Goal: Check status: Check status

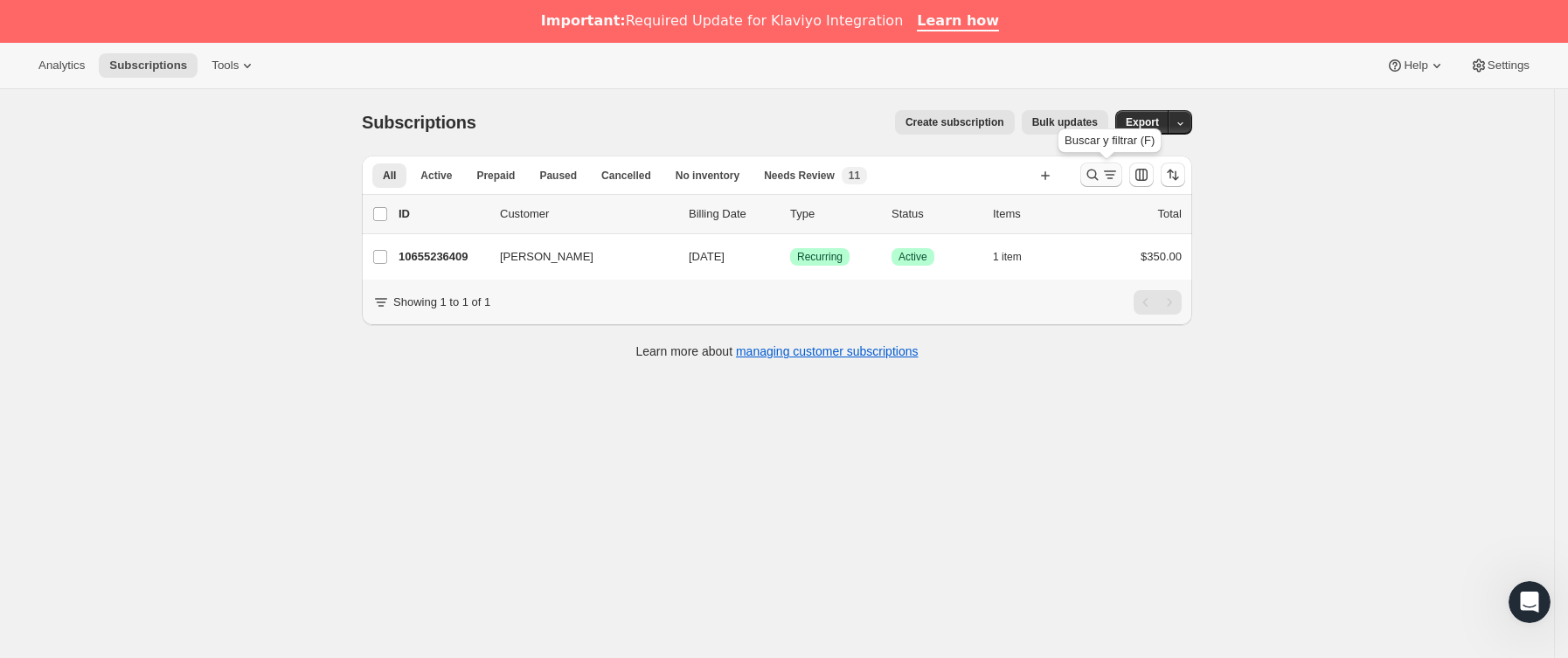
click at [1098, 176] on icon "Buscar y filtrar resultados" at bounding box center [1092, 175] width 12 height 12
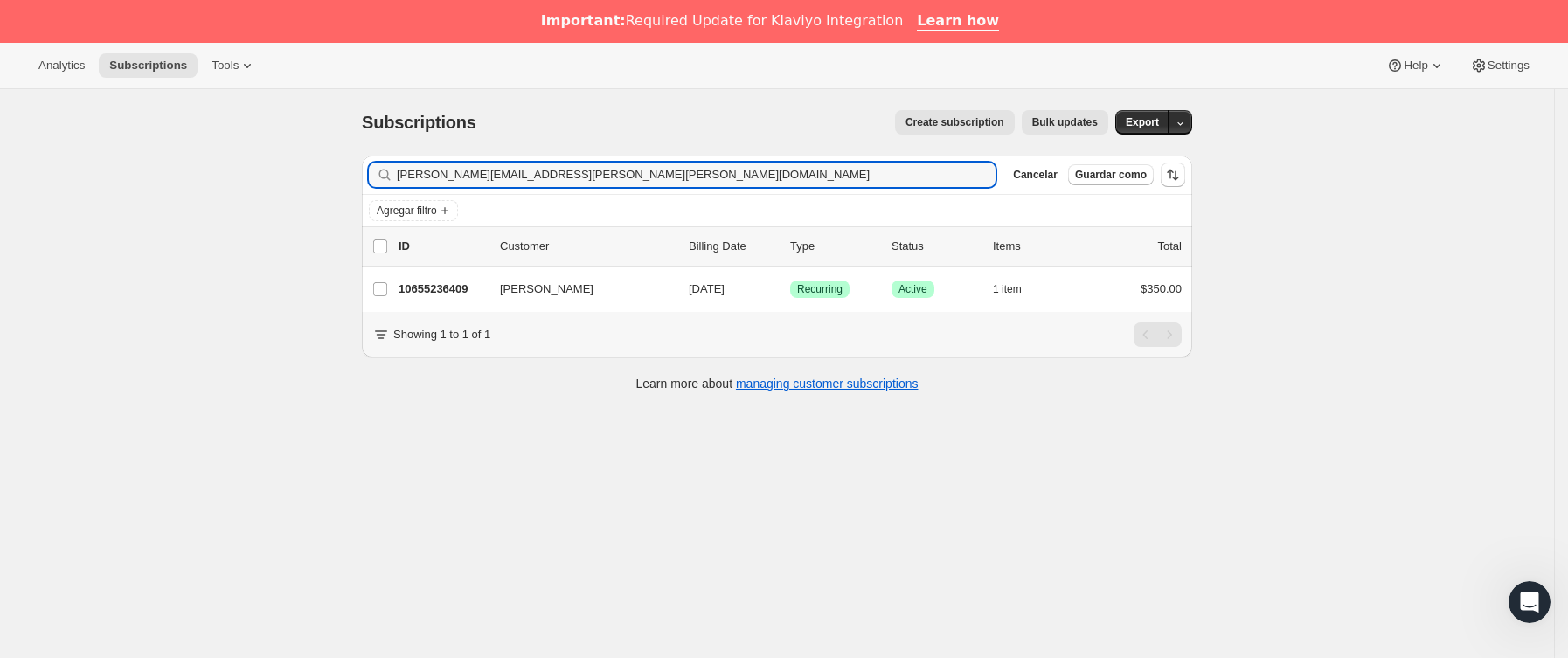
drag, startPoint x: 622, startPoint y: 181, endPoint x: 247, endPoint y: 227, distance: 377.8
click at [247, 227] on div "Subscriptions. Esta página está lista Subscriptions Create subscription Bulk up…" at bounding box center [776, 418] width 1554 height 658
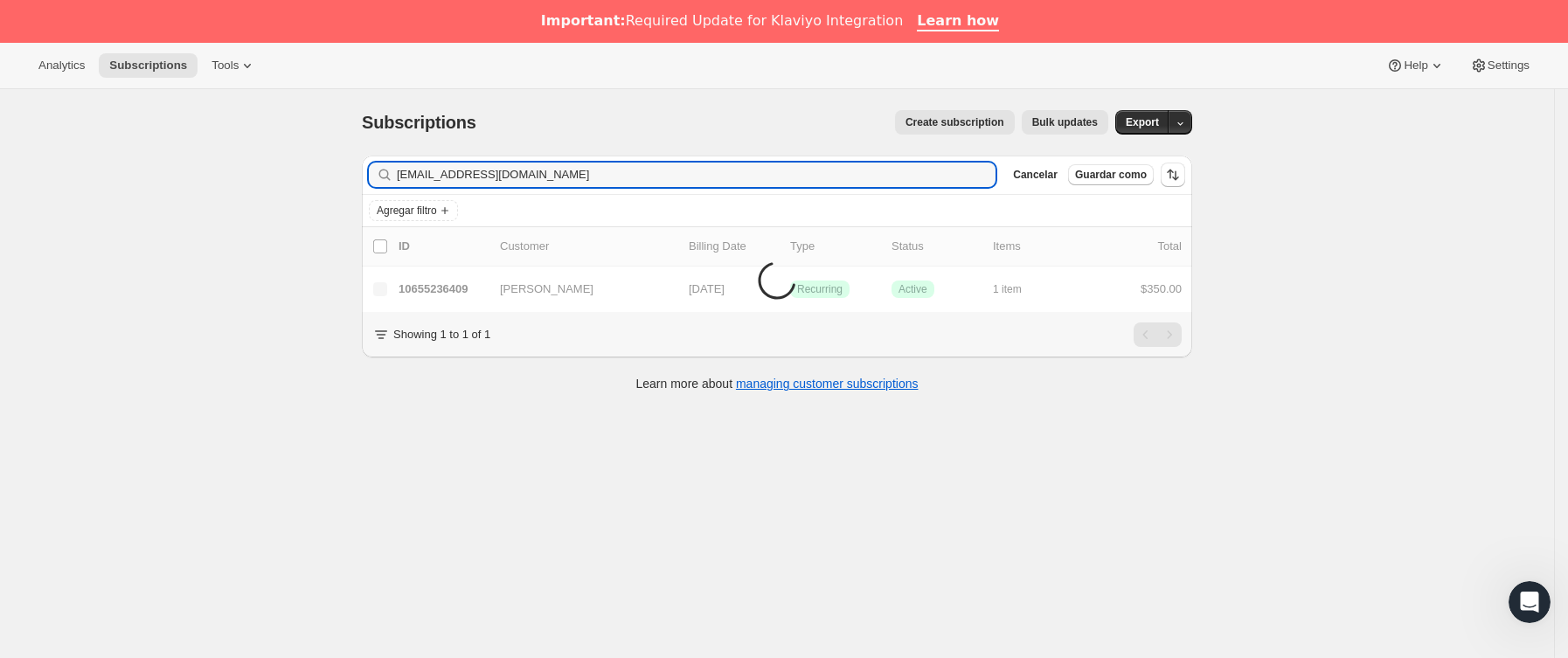
type input "[EMAIL_ADDRESS][DOMAIN_NAME]"
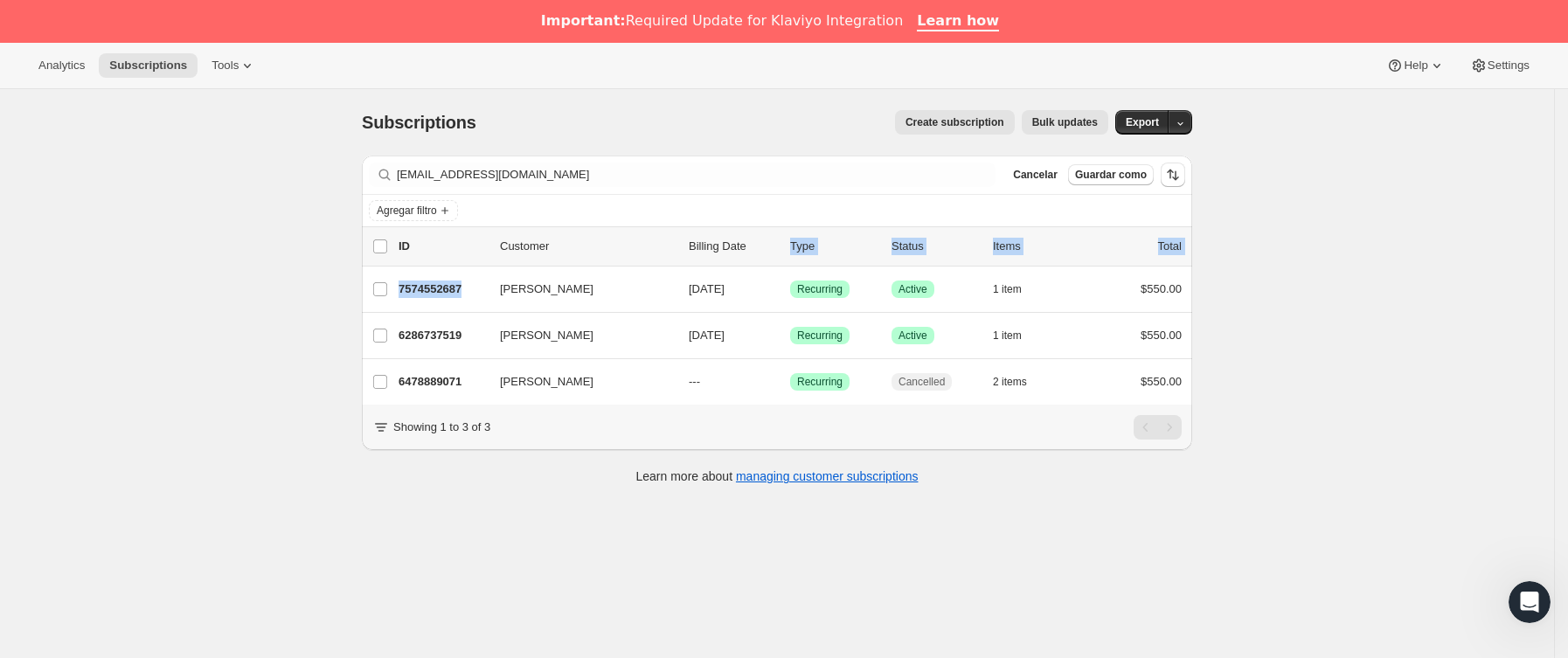
drag, startPoint x: 493, startPoint y: 284, endPoint x: 755, endPoint y: 250, distance: 264.2
click at [755, 250] on ul "list header ID Customer Billing Date Type Status Items Total [PERSON_NAME] 7574…" at bounding box center [776, 316] width 830 height 178
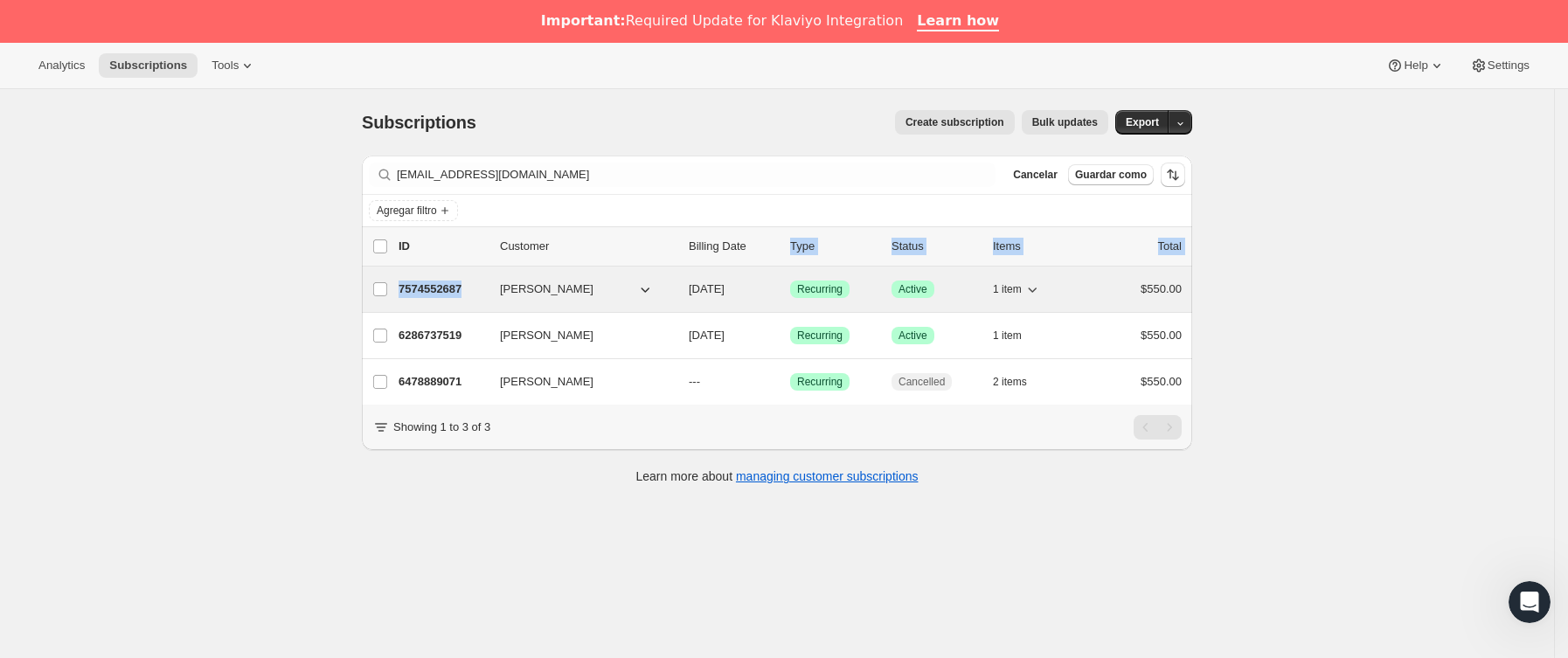
click at [480, 296] on p "7574552687" at bounding box center [442, 289] width 87 height 17
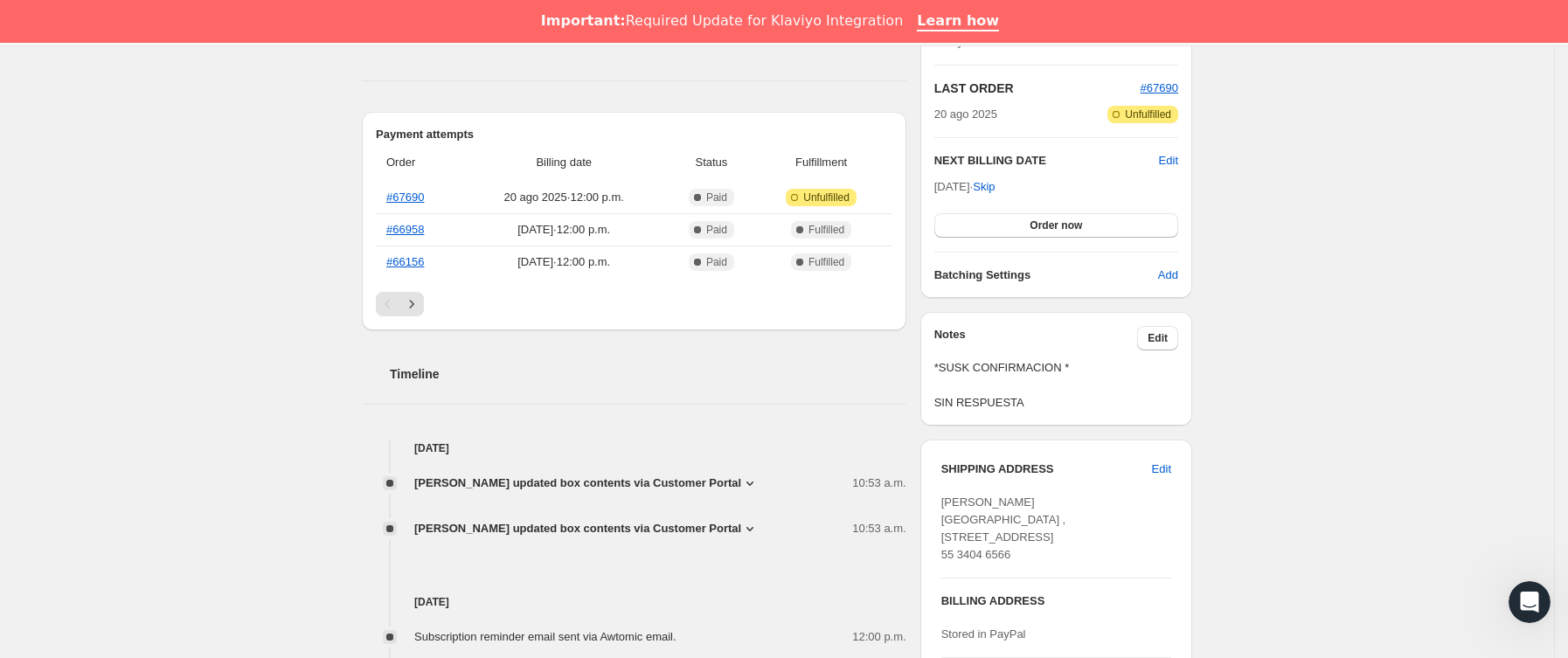
scroll to position [525, 0]
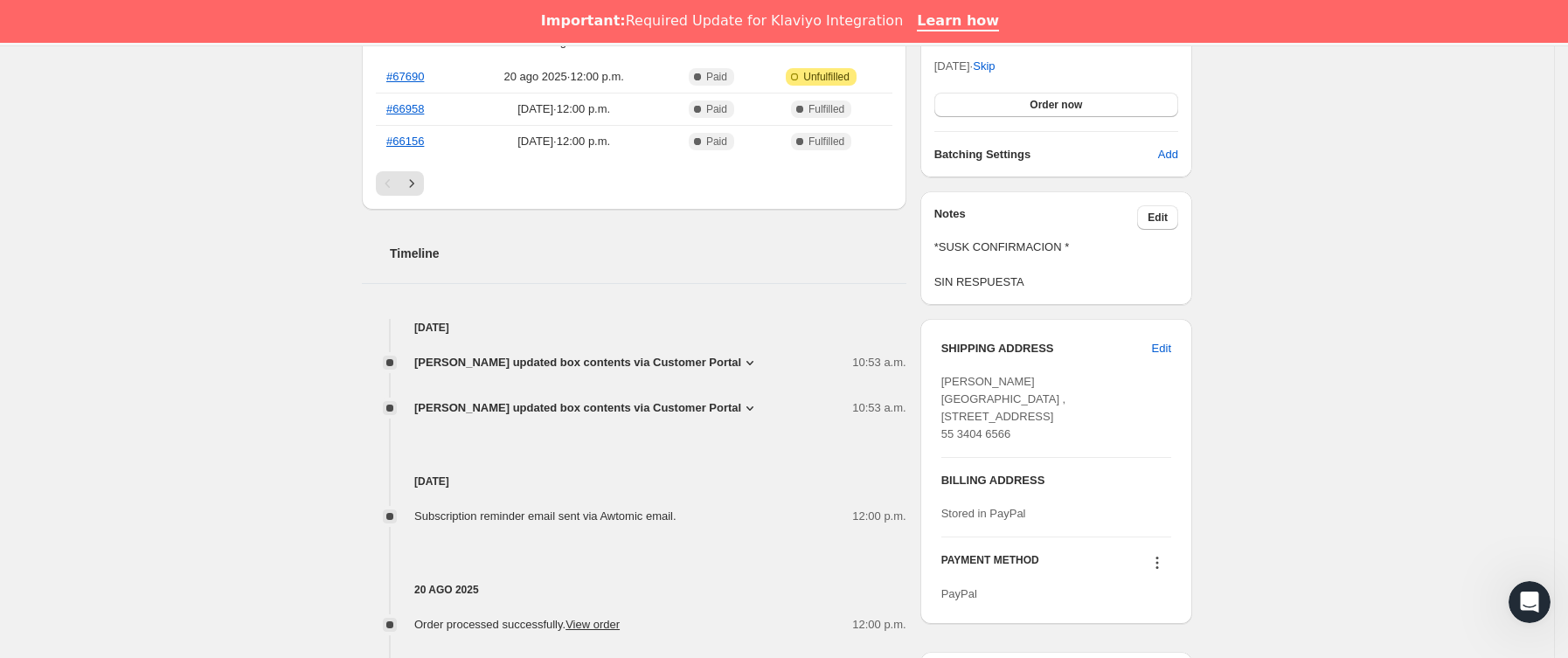
click at [726, 415] on span "[PERSON_NAME] updated box contents via Customer Portal" at bounding box center [577, 408] width 327 height 17
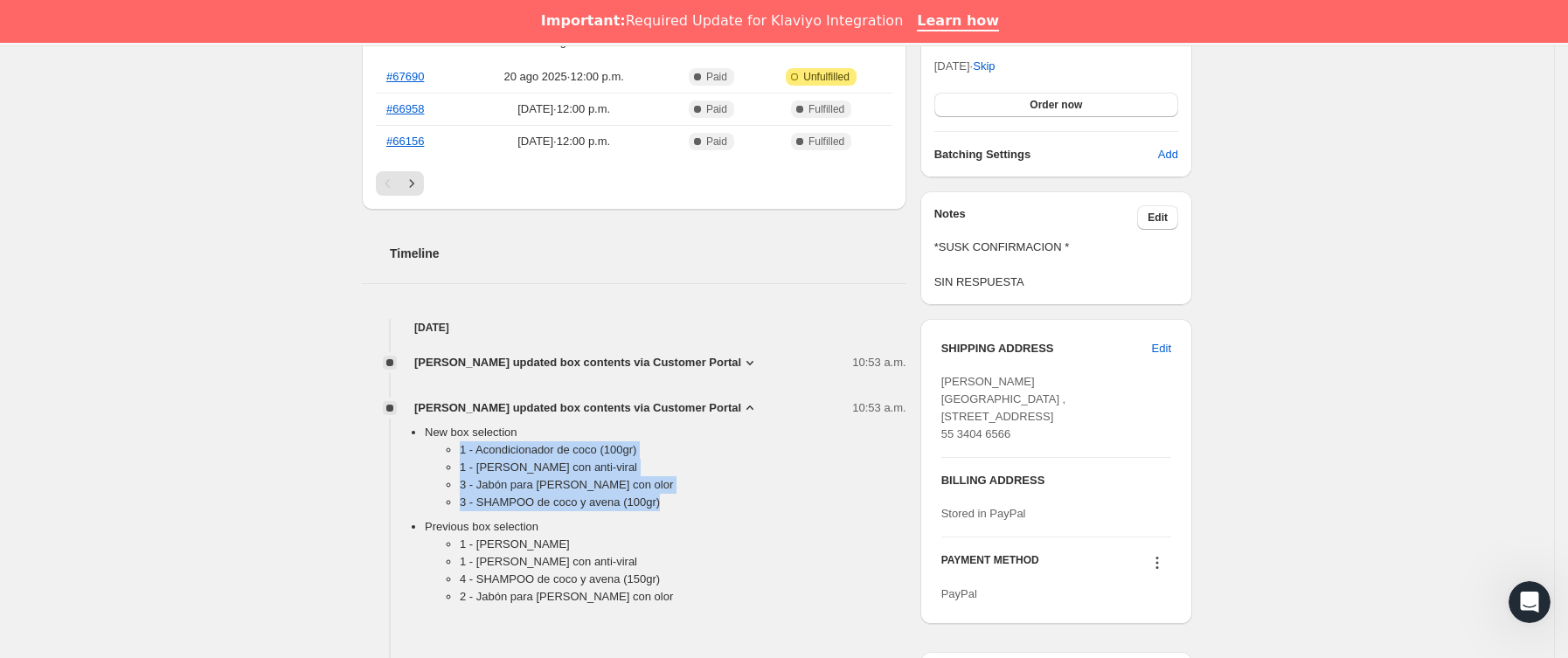
drag, startPoint x: 441, startPoint y: 448, endPoint x: 703, endPoint y: 494, distance: 266.0
click at [703, 494] on ul "1 - Acondicionador de coco (100gr) 1 - [PERSON_NAME] con anti-viral 3 - Jabón p…" at bounding box center [665, 480] width 481 height 77
copy ul "1 - Acondicionador de coco (100gr) 1 - [PERSON_NAME] con anti-viral 3 - Jabón p…"
click at [588, 360] on span "[PERSON_NAME] updated box contents via Customer Portal" at bounding box center [577, 362] width 327 height 17
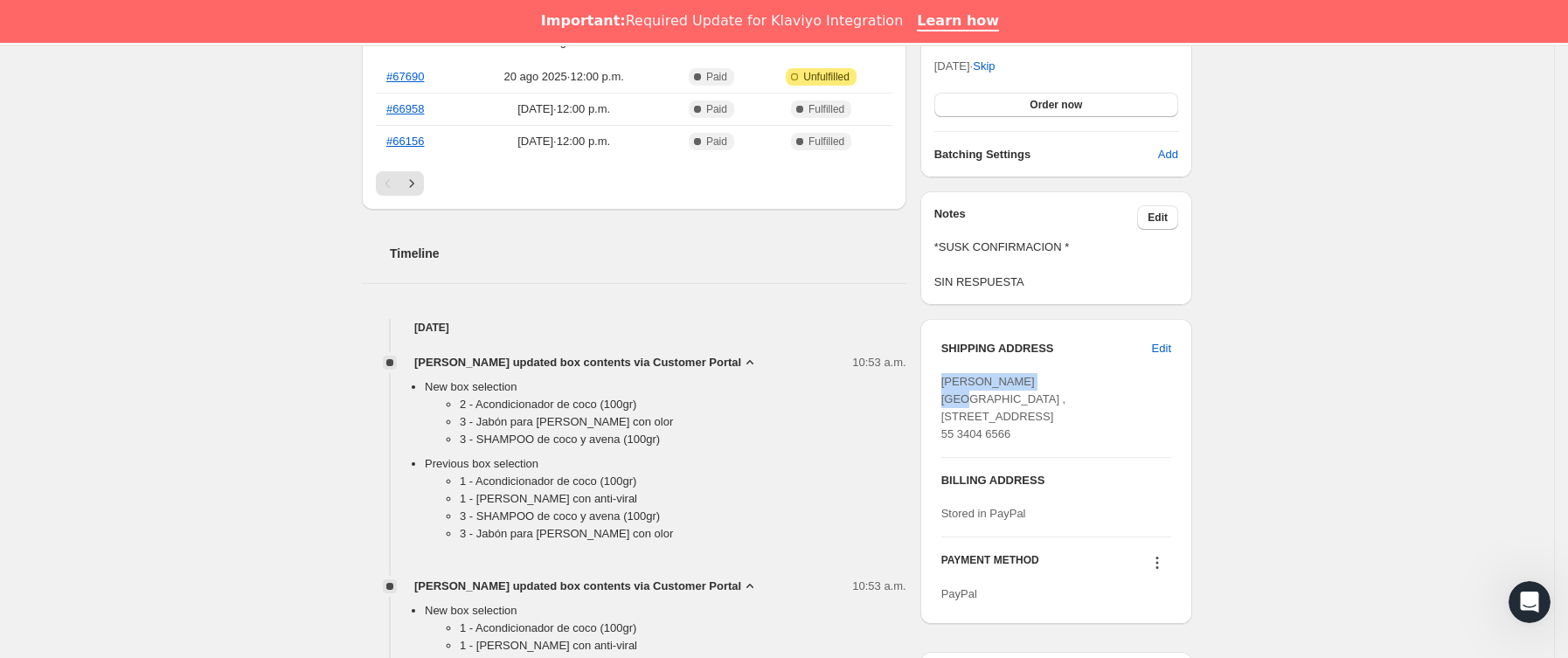
drag, startPoint x: 945, startPoint y: 379, endPoint x: 1049, endPoint y: 385, distance: 104.2
click at [1049, 385] on div "SHIPPING ADDRESS Edit [PERSON_NAME] Ahuehuetes norte ,[STREET_ADDRESS] 55 3404 …" at bounding box center [1056, 472] width 272 height 305
copy span "[PERSON_NAME]"
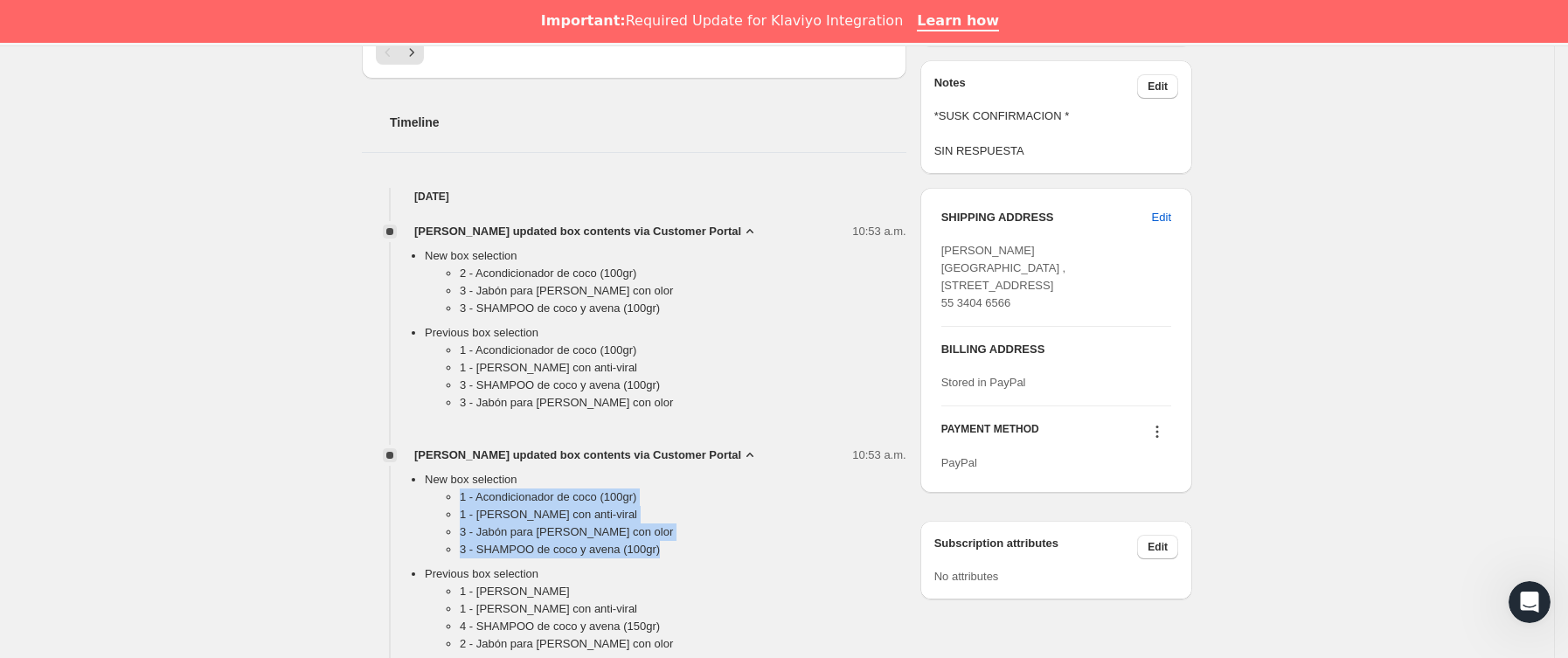
drag, startPoint x: 460, startPoint y: 505, endPoint x: 666, endPoint y: 557, distance: 212.5
click at [666, 557] on ul "1 - Acondicionador de coco (100gr) 1 - [PERSON_NAME] con anti-viral 3 - Jabón p…" at bounding box center [665, 527] width 481 height 77
copy ul "1 - Acondicionador de coco (100gr) 1 - [PERSON_NAME] con anti-viral 3 - Jabón p…"
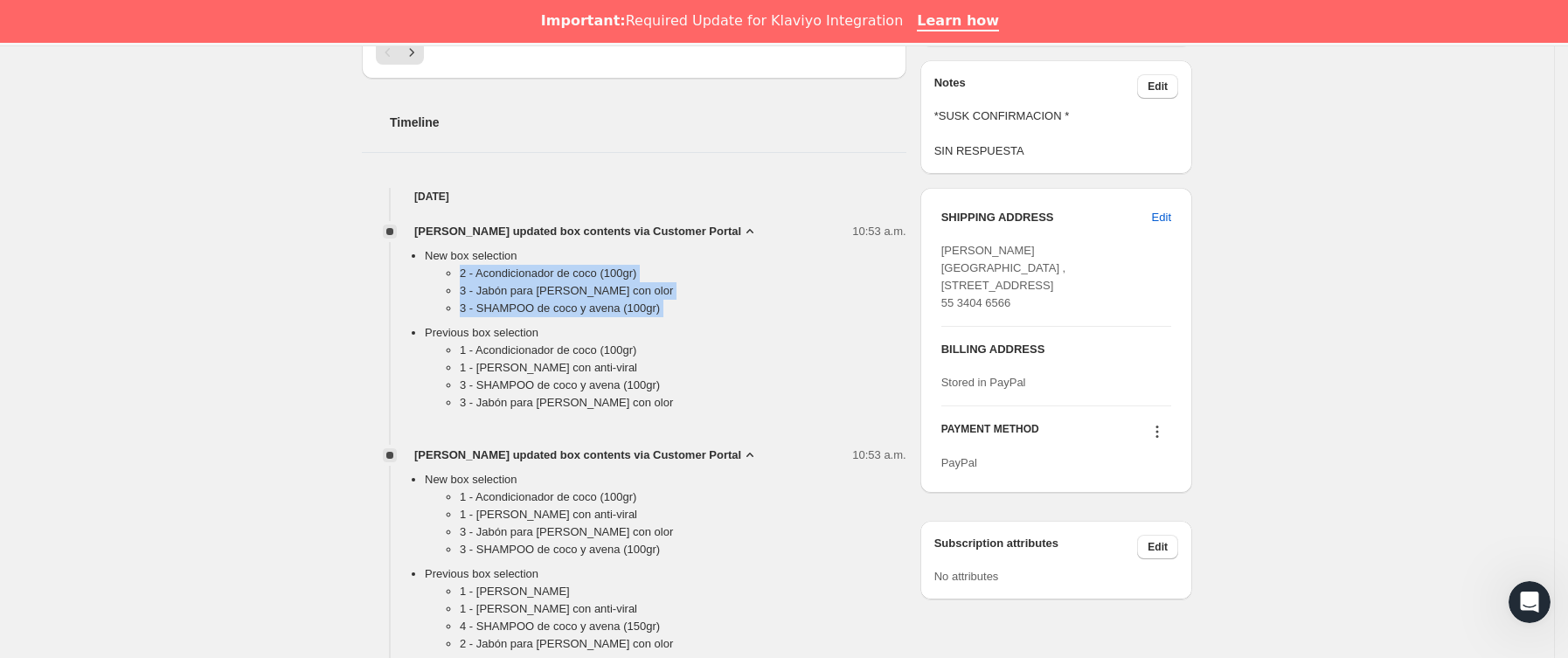
drag, startPoint x: 460, startPoint y: 276, endPoint x: 695, endPoint y: 325, distance: 240.1
click at [695, 325] on ul "New box selection 2 - Acondicionador de coco (100gr) 3 - Jabón para [PERSON_NAM…" at bounding box center [648, 333] width 516 height 171
copy ul "2 - Acondicionador de coco (100gr) 3 - Jabón para [PERSON_NAME] con olor 3 - SH…"
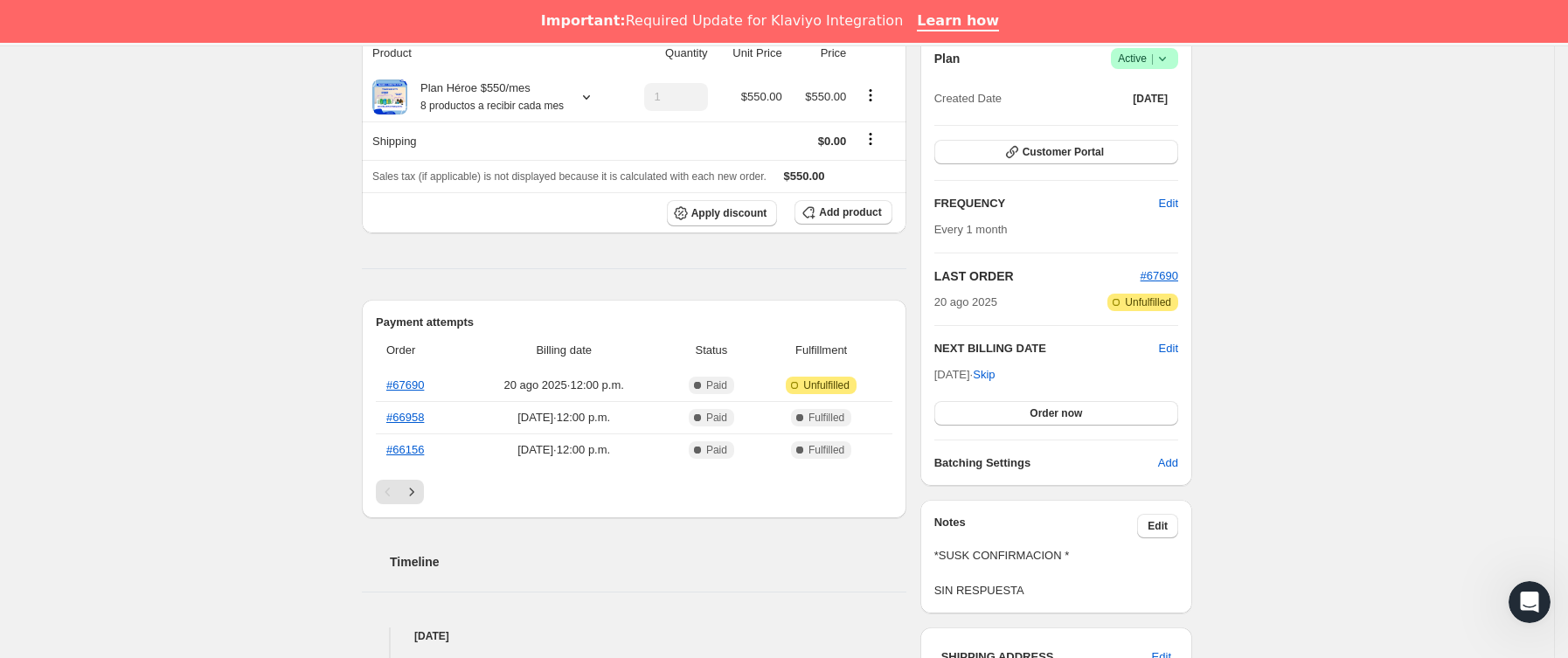
scroll to position [0, 0]
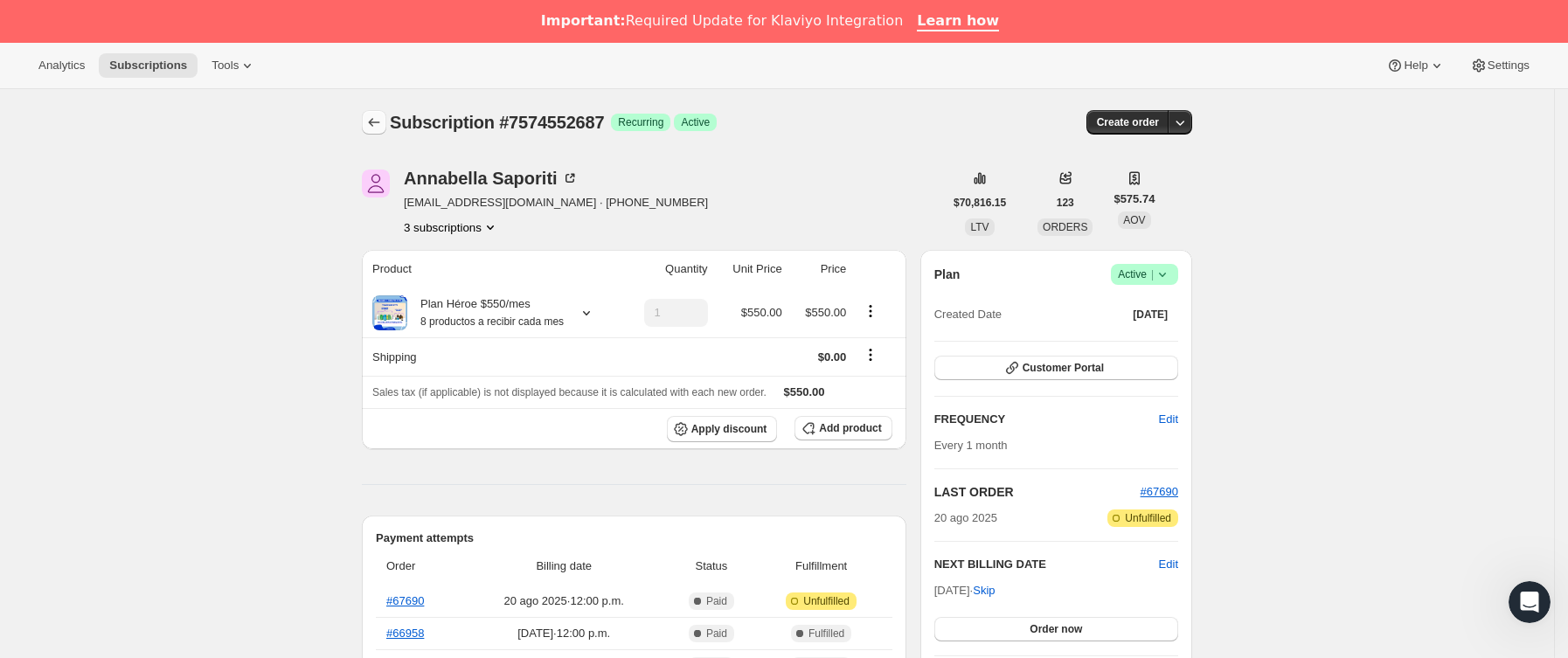
click at [381, 116] on icon "Subscriptions" at bounding box center [373, 122] width 17 height 17
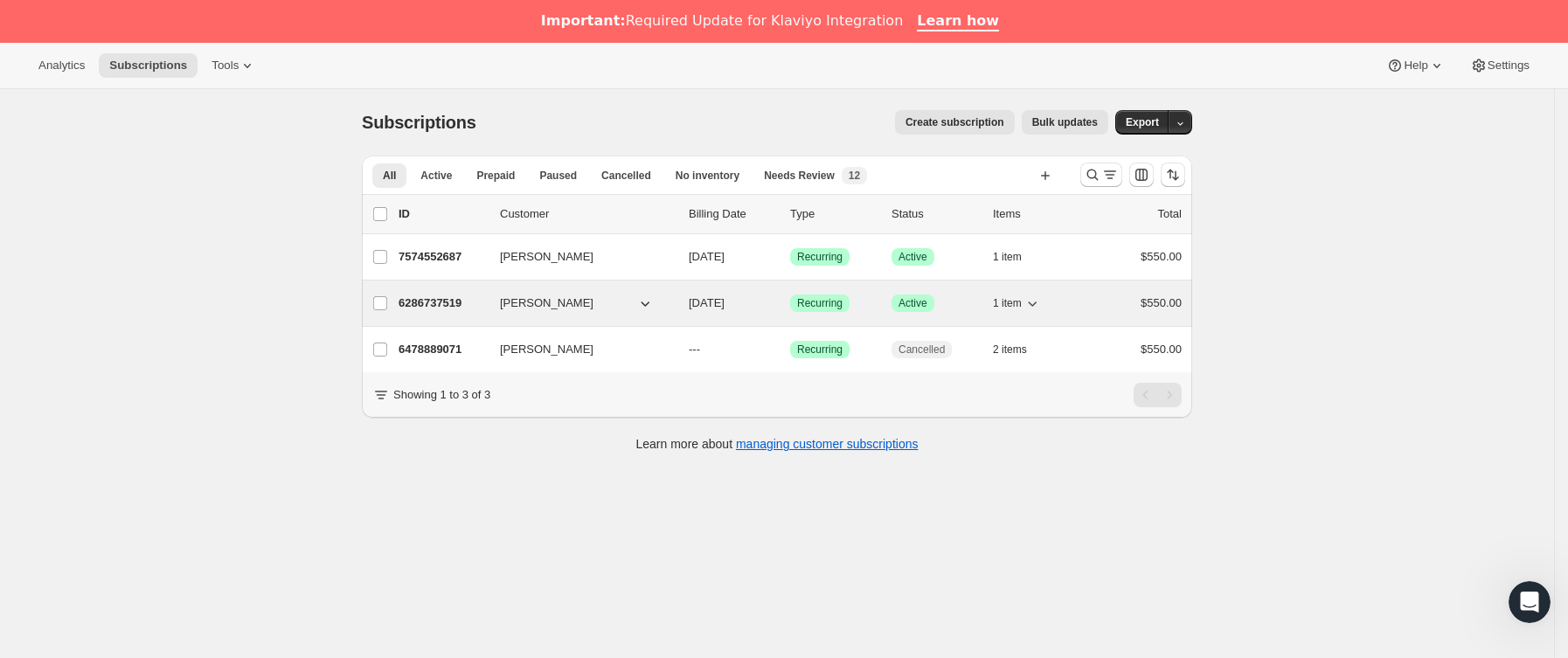
click at [499, 307] on div "6286737519 [PERSON_NAME] [DATE] Logrado Recurring Logrado Active 1 item $550.00" at bounding box center [790, 302] width 783 height 24
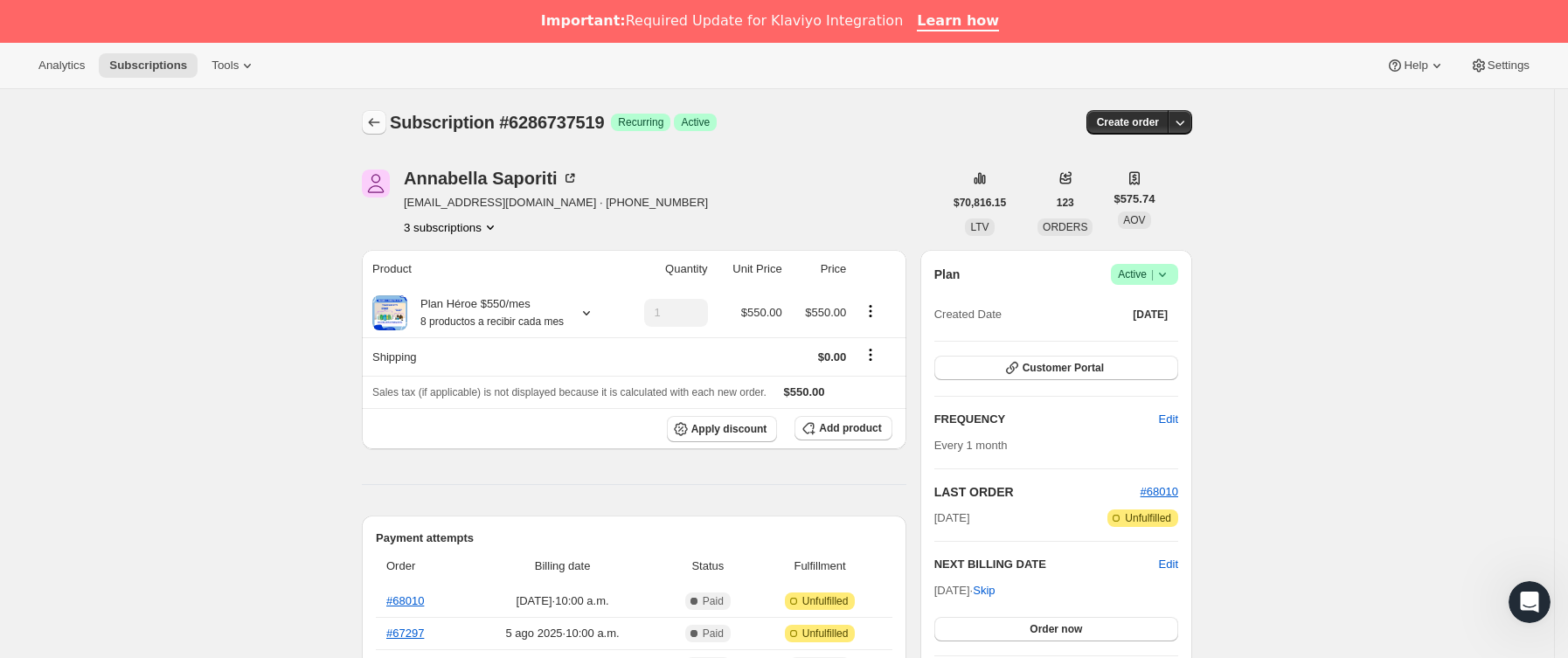
click at [376, 123] on icon "Subscriptions" at bounding box center [374, 123] width 12 height 9
